Goal: Task Accomplishment & Management: Manage account settings

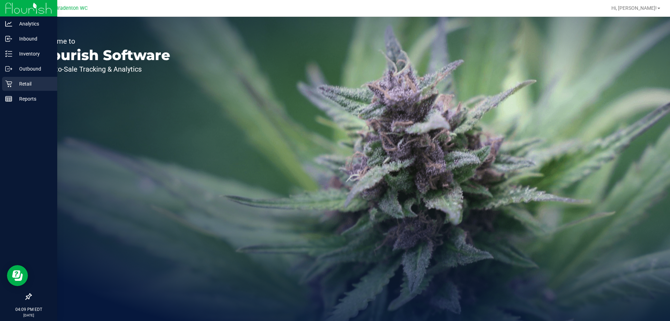
click at [25, 85] on p "Retail" at bounding box center [33, 84] width 42 height 8
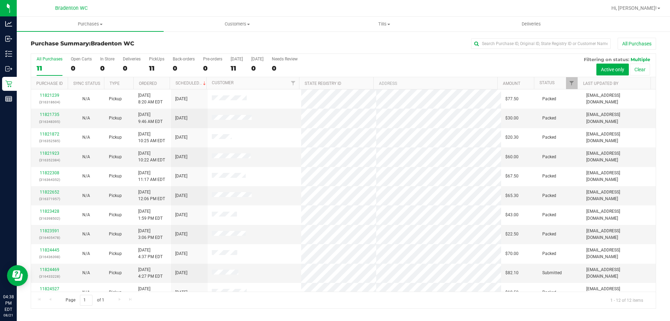
click at [289, 40] on div "All Purchases" at bounding box center [447, 44] width 417 height 12
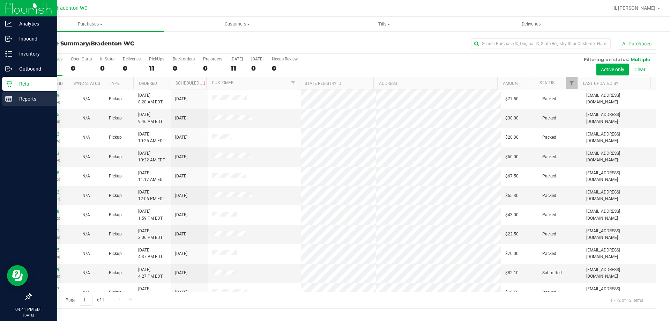
drag, startPoint x: 17, startPoint y: 101, endPoint x: 47, endPoint y: 106, distance: 30.5
click at [17, 101] on p "Reports" at bounding box center [33, 99] width 42 height 8
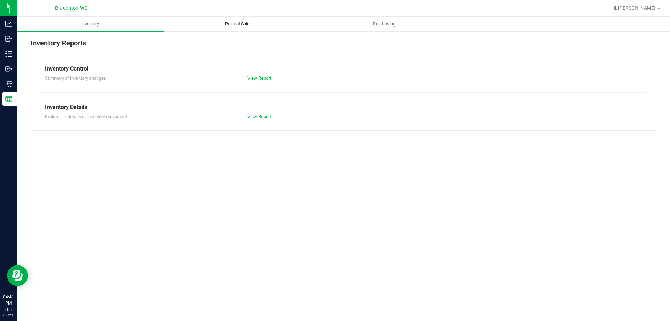
click at [231, 19] on uib-tab-heading "Point of Sale" at bounding box center [237, 24] width 146 height 14
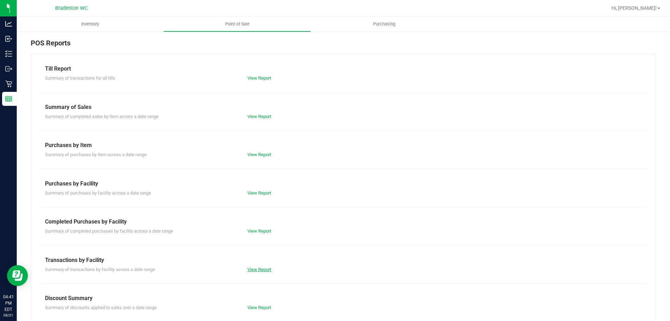
click at [260, 268] on link "View Report" at bounding box center [260, 269] width 24 height 5
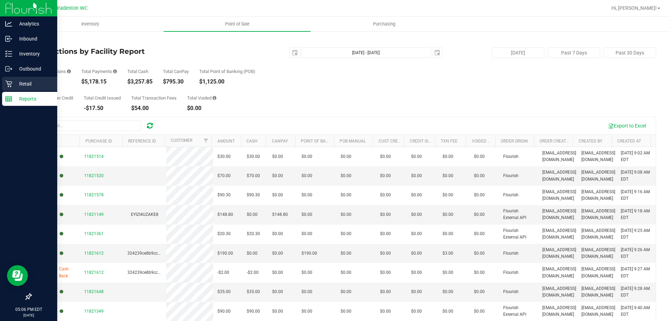
click at [16, 84] on p "Retail" at bounding box center [33, 84] width 42 height 8
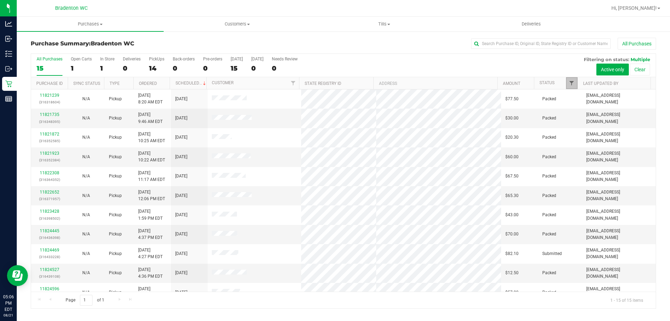
click at [572, 84] on span "Filter" at bounding box center [572, 83] width 6 height 6
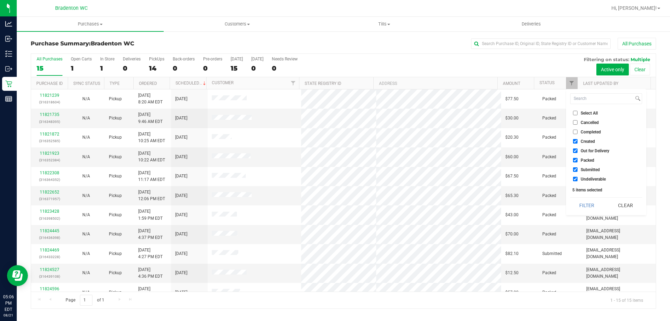
click at [593, 160] on span "Packed" at bounding box center [588, 160] width 14 height 4
click at [578, 160] on input "Packed" at bounding box center [575, 160] width 5 height 5
checkbox input "false"
click at [592, 202] on button "Filter" at bounding box center [588, 205] width 34 height 15
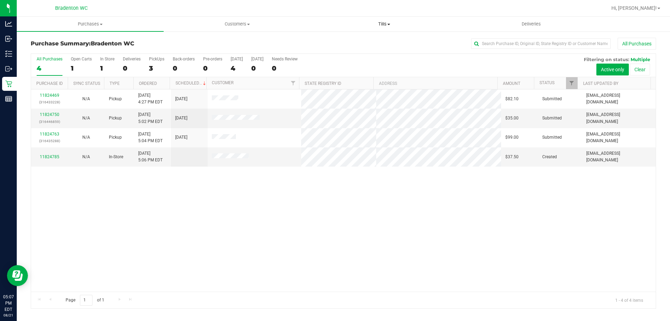
click at [389, 24] on span at bounding box center [389, 24] width 3 height 1
click at [366, 42] on li "Manage tills" at bounding box center [384, 42] width 147 height 8
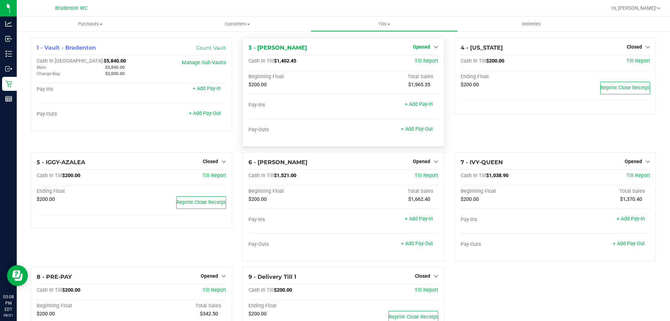
click at [422, 47] on span "Opened" at bounding box center [421, 47] width 17 height 6
click at [421, 63] on link "Close Till" at bounding box center [422, 62] width 19 height 6
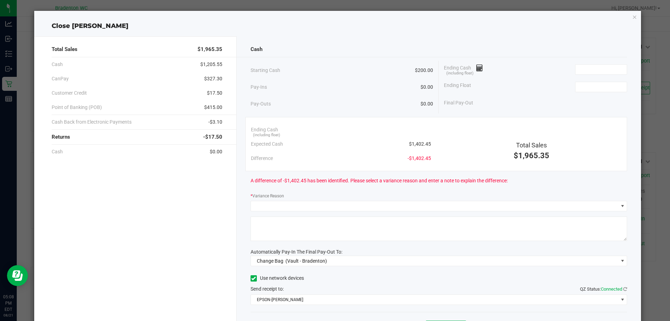
drag, startPoint x: 631, startPoint y: 17, endPoint x: 540, endPoint y: 34, distance: 93.0
click at [633, 18] on icon "button" at bounding box center [635, 17] width 5 height 8
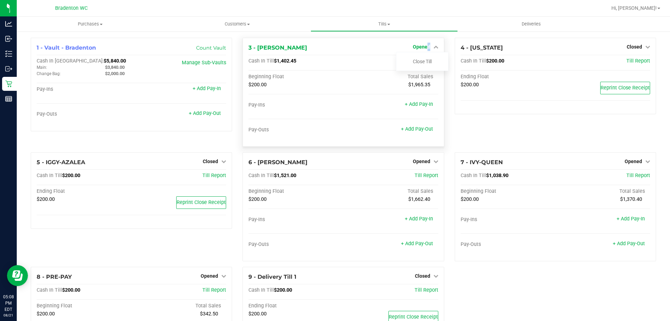
drag, startPoint x: 426, startPoint y: 49, endPoint x: 410, endPoint y: 49, distance: 15.7
click at [418, 49] on span "Opened" at bounding box center [421, 47] width 17 height 6
click at [377, 50] on div "3 - HUMBERTO-LEON Opened Close Till" at bounding box center [344, 48] width 190 height 8
click at [434, 47] on icon at bounding box center [436, 46] width 5 height 5
click at [419, 62] on link "Close Till" at bounding box center [422, 62] width 19 height 6
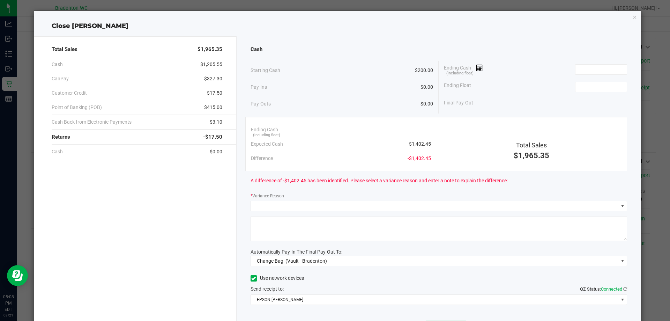
click at [205, 134] on span "-$17.50" at bounding box center [212, 137] width 19 height 8
click at [596, 68] on input at bounding box center [601, 70] width 51 height 10
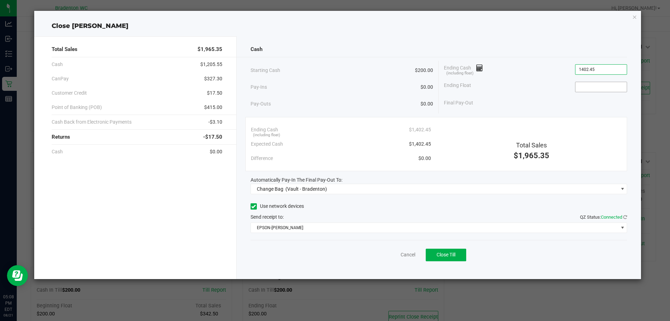
type input "$1,402.45"
click at [593, 91] on input at bounding box center [601, 87] width 51 height 10
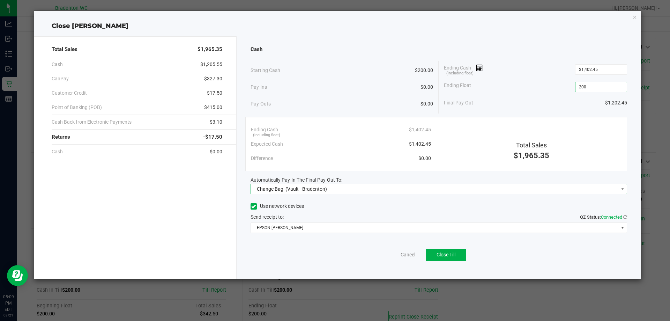
click at [348, 188] on span "Change Bag (Vault - Bradenton)" at bounding box center [435, 189] width 368 height 10
type input "$200.00"
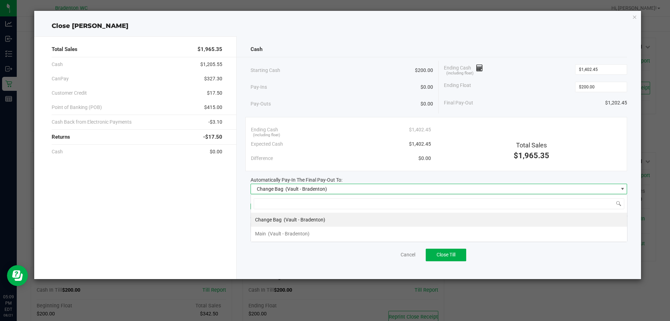
scroll to position [10, 377]
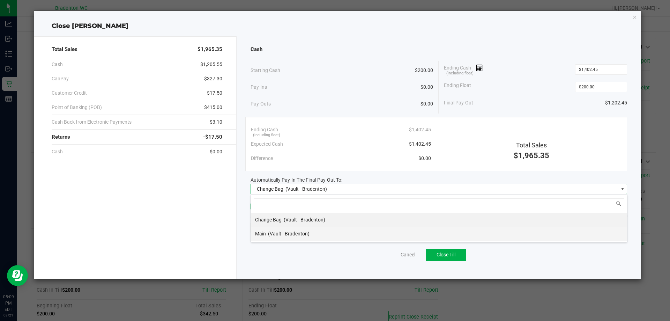
click at [260, 234] on span "Main" at bounding box center [260, 234] width 11 height 6
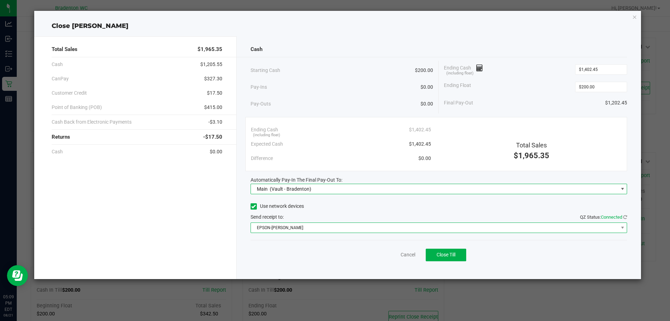
click at [318, 225] on span "EPSON-HUBIE-BERTIE" at bounding box center [435, 228] width 368 height 10
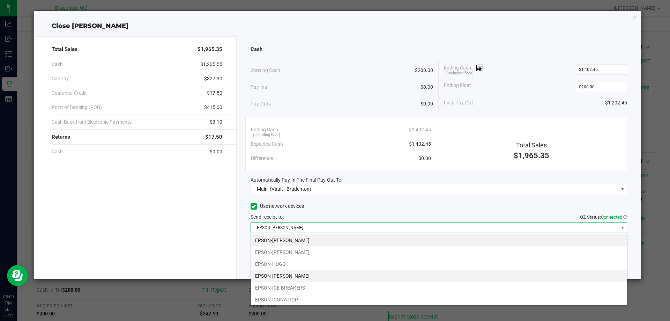
click at [311, 277] on li "EPSON-HUMBERTO-LEON" at bounding box center [439, 276] width 376 height 12
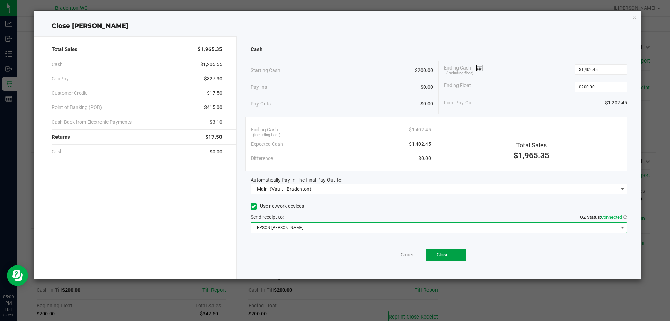
click at [447, 255] on span "Close Till" at bounding box center [446, 255] width 19 height 6
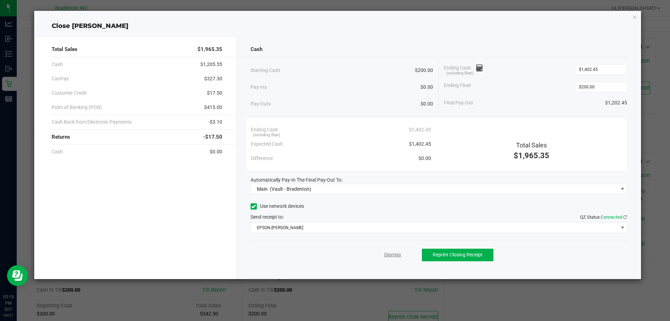
click at [389, 256] on link "Dismiss" at bounding box center [392, 254] width 17 height 7
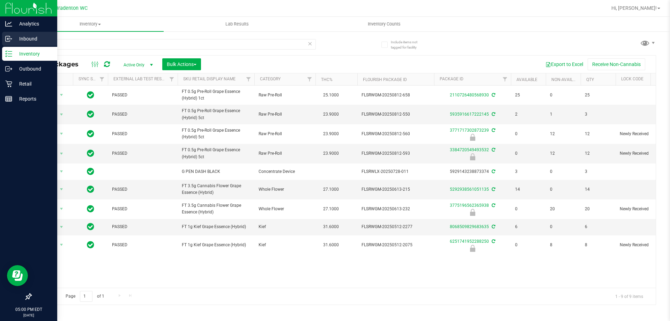
click at [19, 38] on p "Inbound" at bounding box center [33, 39] width 42 height 8
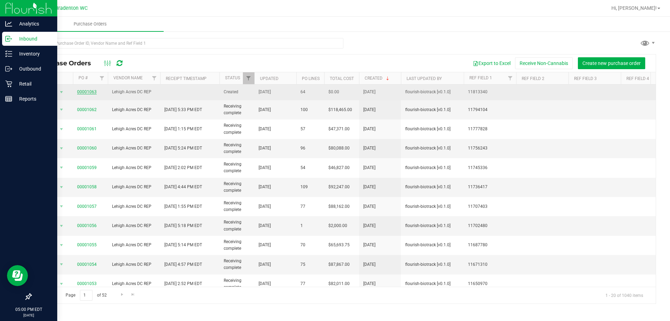
click at [89, 92] on link "00001063" at bounding box center [87, 91] width 20 height 5
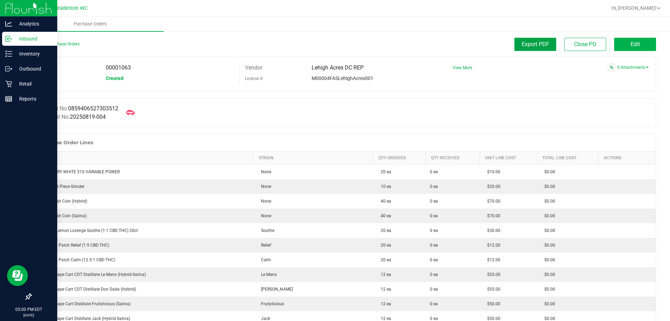
click at [541, 42] on span "Export PDF" at bounding box center [536, 44] width 28 height 7
